Goal: Task Accomplishment & Management: Complete application form

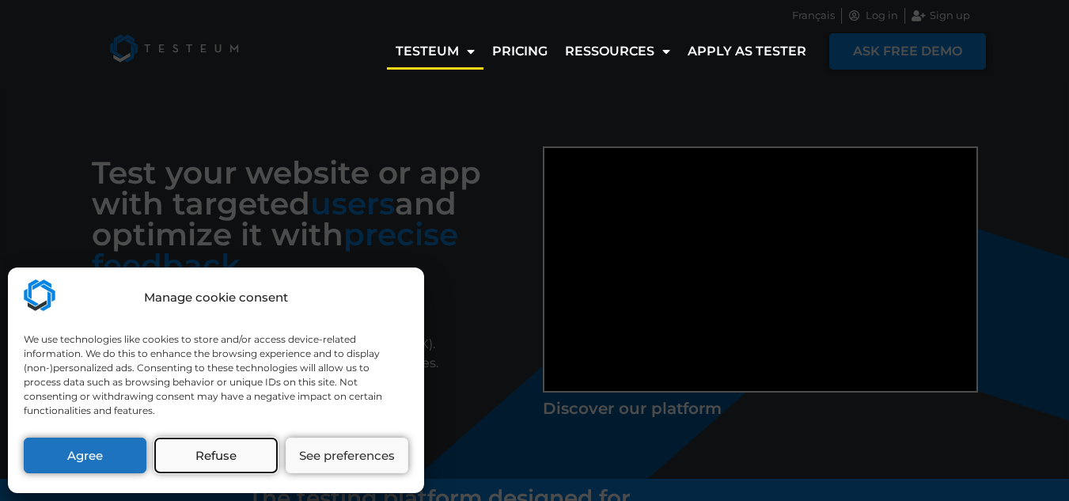
click at [228, 466] on button "Refuse" at bounding box center [215, 456] width 123 height 36
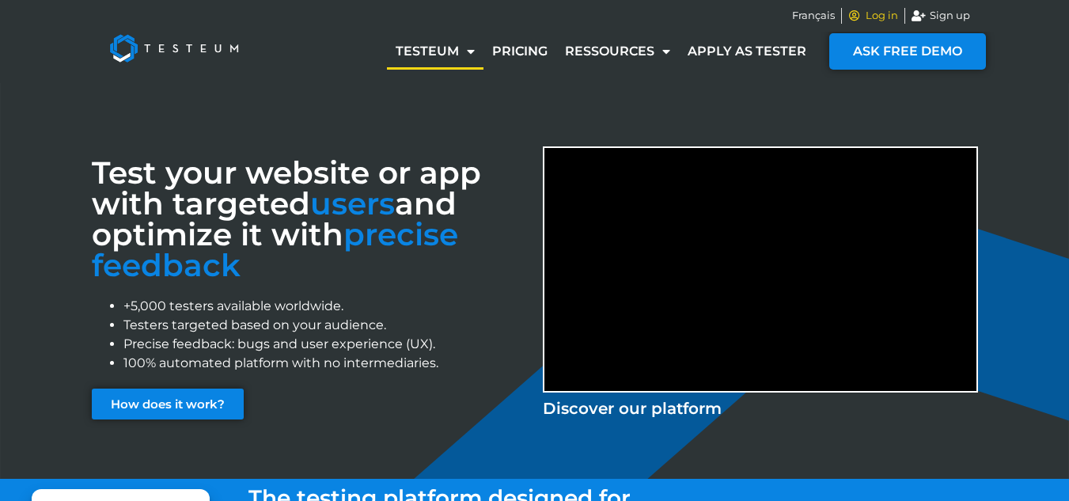
click at [878, 11] on span "Log in" at bounding box center [880, 16] width 36 height 16
click at [731, 50] on link "Apply as tester" at bounding box center [747, 51] width 136 height 36
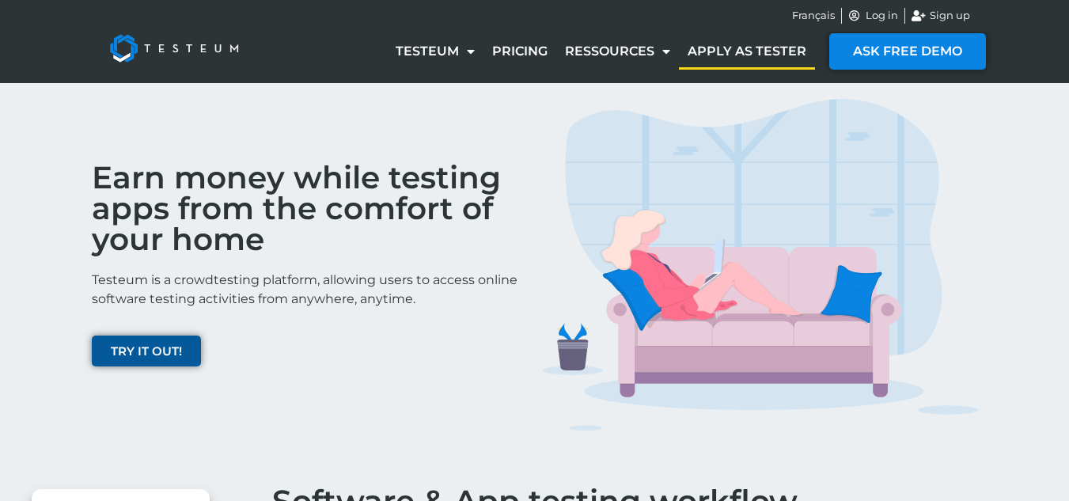
click at [165, 345] on span "TRY IT OUT!" at bounding box center [146, 351] width 71 height 12
